Goal: Find specific page/section: Find specific page/section

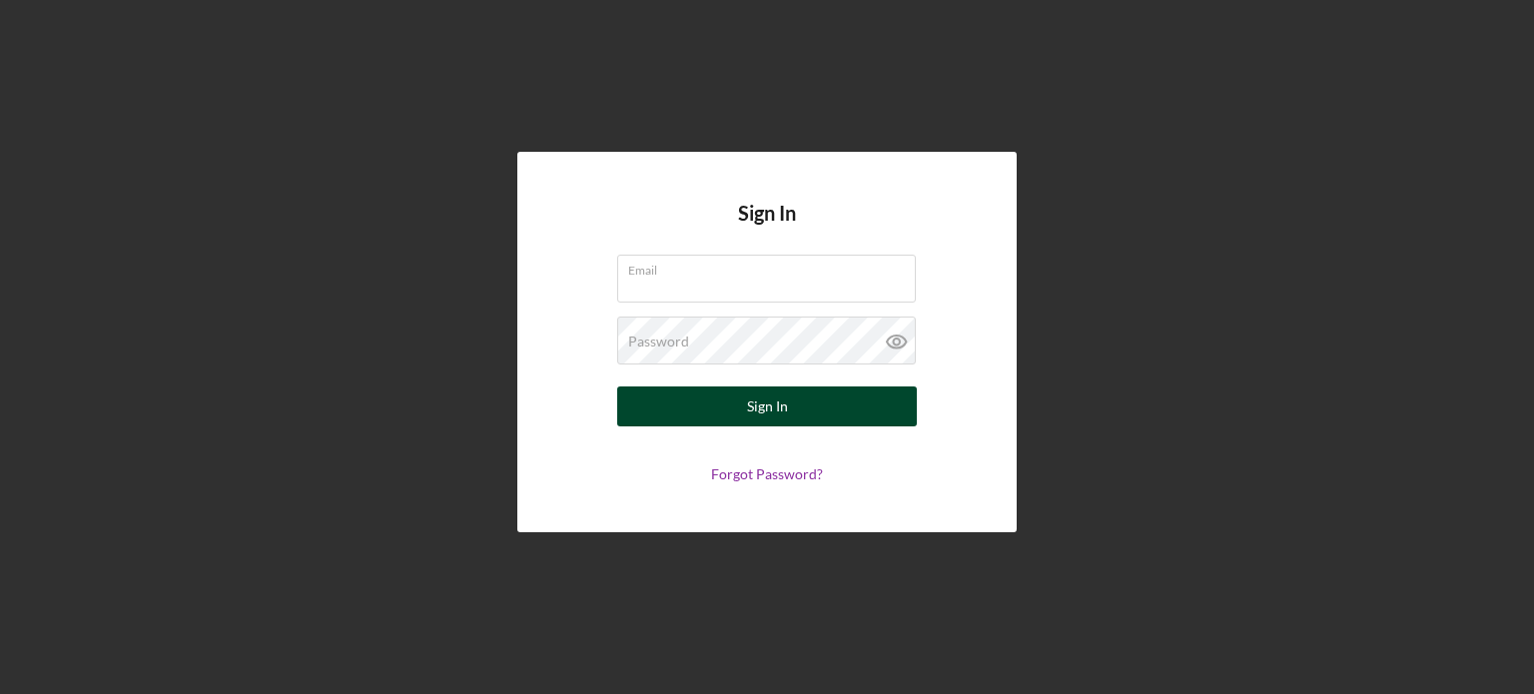
type input "[EMAIL_ADDRESS][DOMAIN_NAME]"
click at [671, 401] on button "Sign In" at bounding box center [767, 406] width 300 height 40
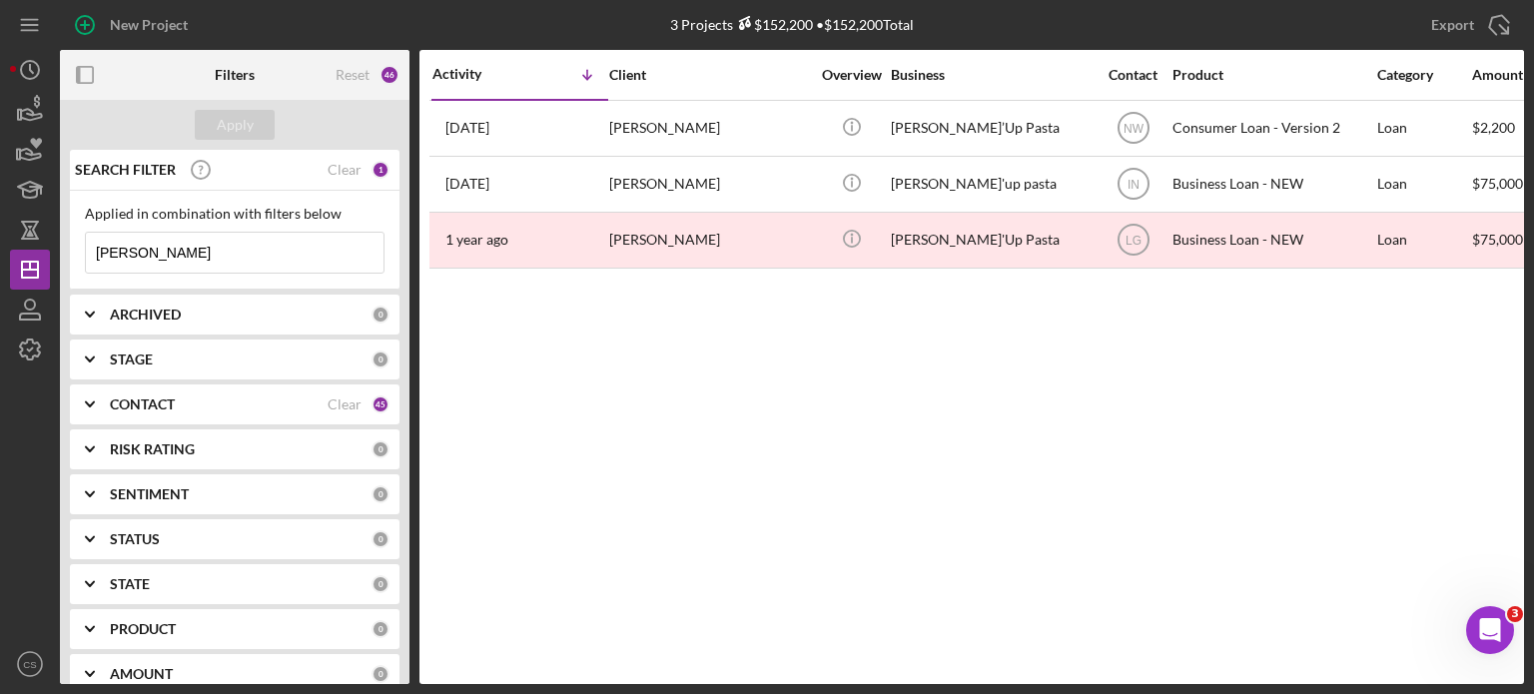
click at [158, 247] on input "[PERSON_NAME]" at bounding box center [235, 253] width 298 height 40
drag, startPoint x: 158, startPoint y: 247, endPoint x: 72, endPoint y: 253, distance: 86.1
click at [72, 255] on div "Applied in combination with filters below [PERSON_NAME] Icon/Menu Close" at bounding box center [235, 240] width 330 height 99
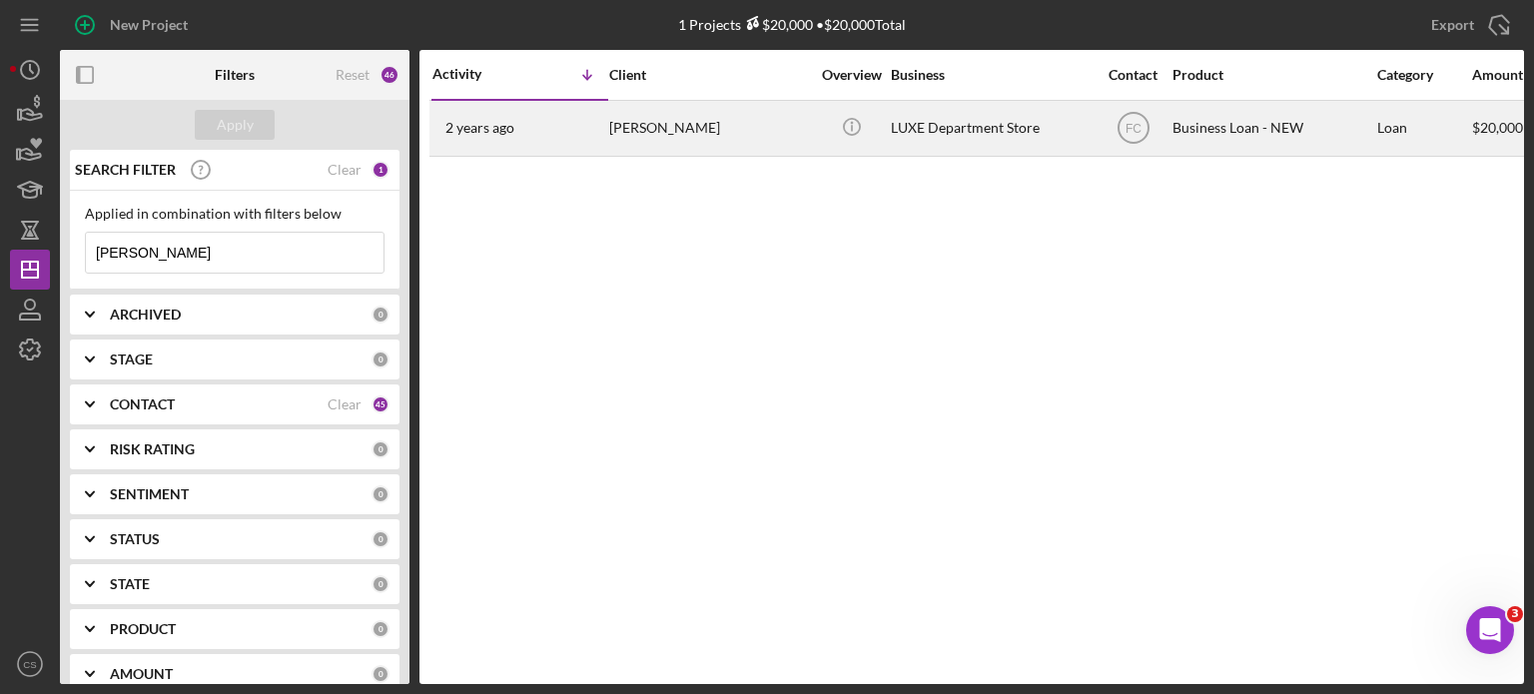
type input "[PERSON_NAME]"
click at [622, 125] on div "[PERSON_NAME]" at bounding box center [709, 128] width 200 height 53
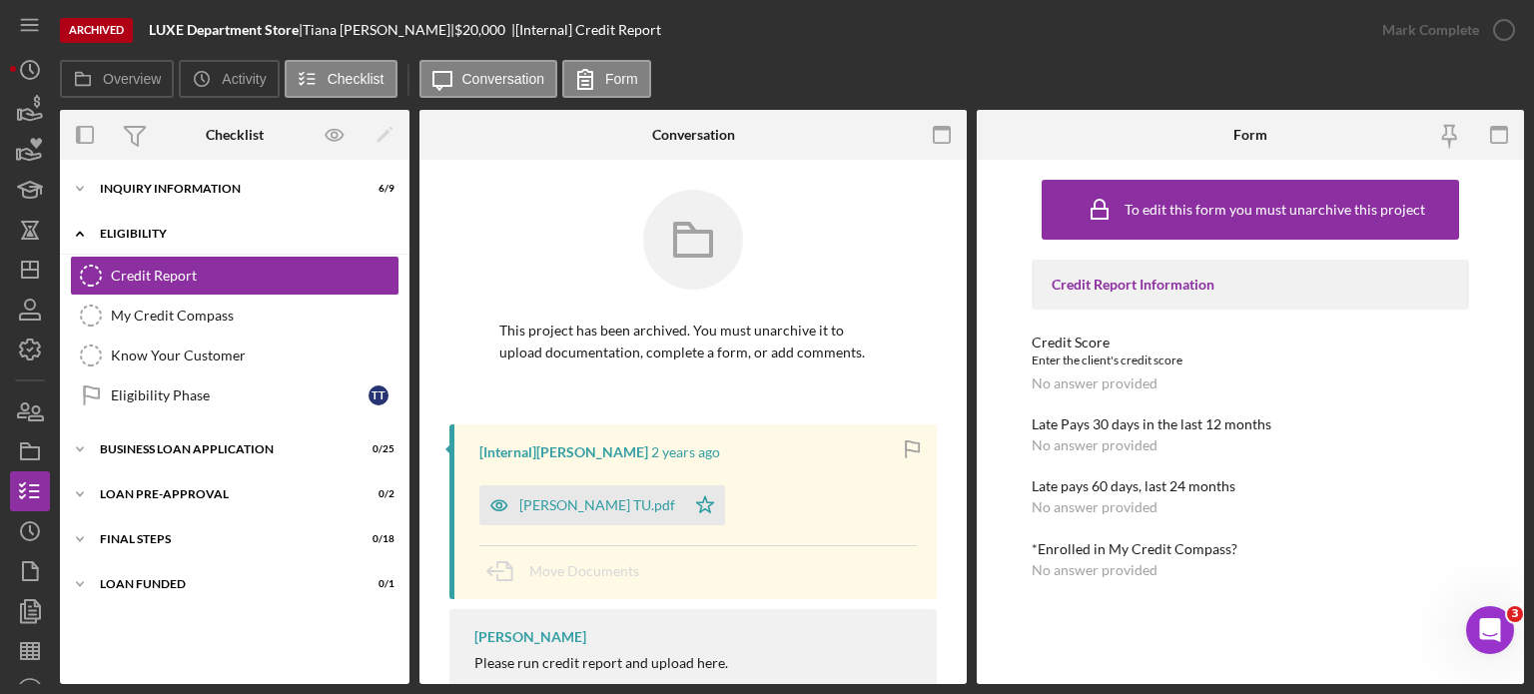
click at [85, 235] on icon "Icon/Expander" at bounding box center [80, 234] width 40 height 40
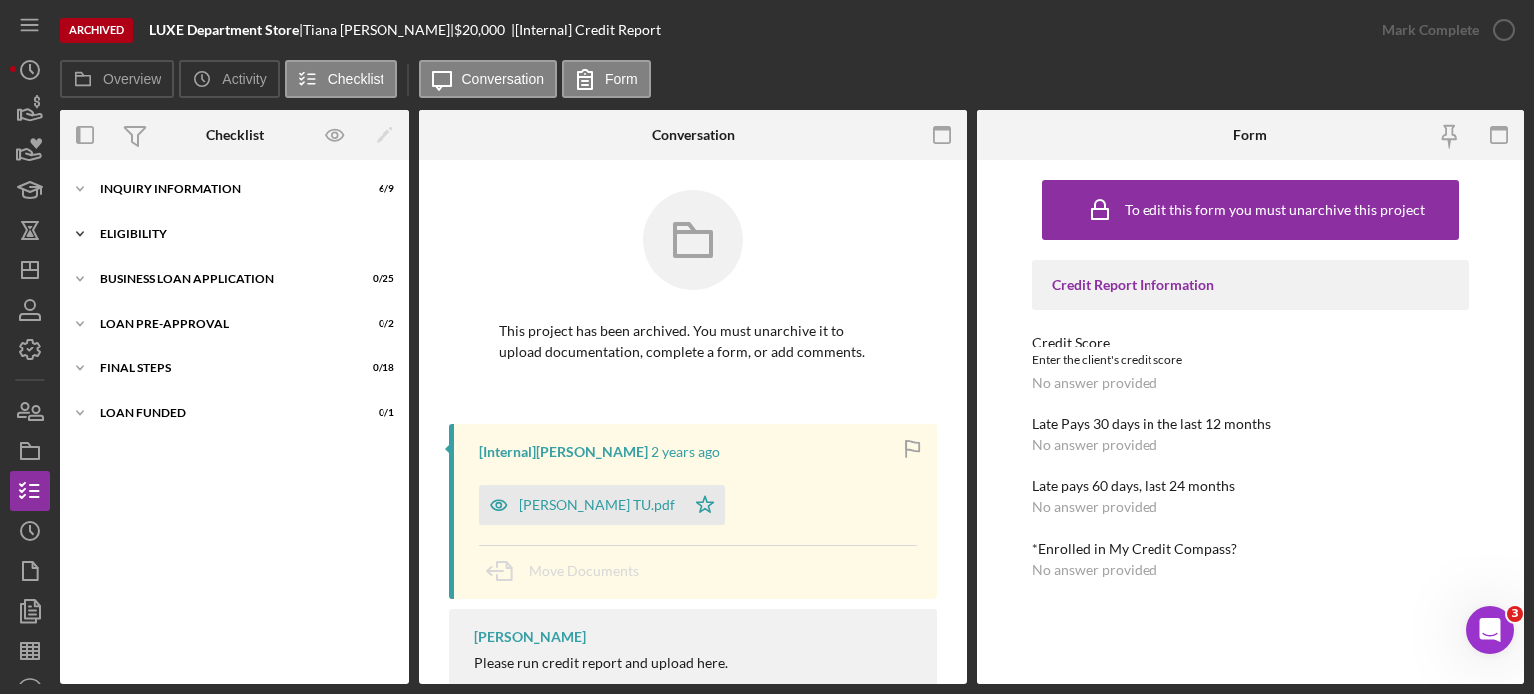
click at [84, 235] on icon "Icon/Expander" at bounding box center [80, 234] width 40 height 40
